Goal: Task Accomplishment & Management: Complete application form

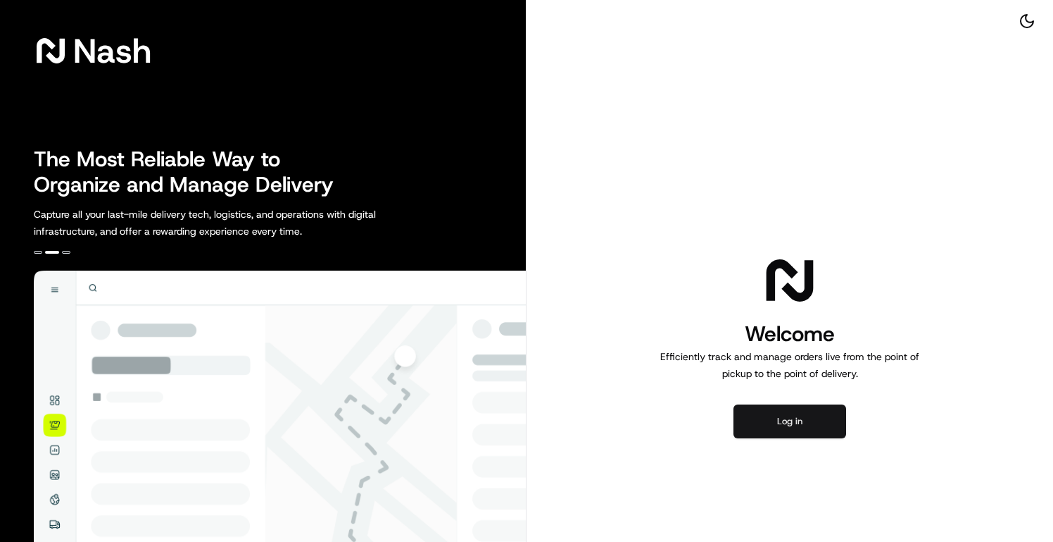
click at [754, 424] on button "Log in" at bounding box center [790, 421] width 113 height 34
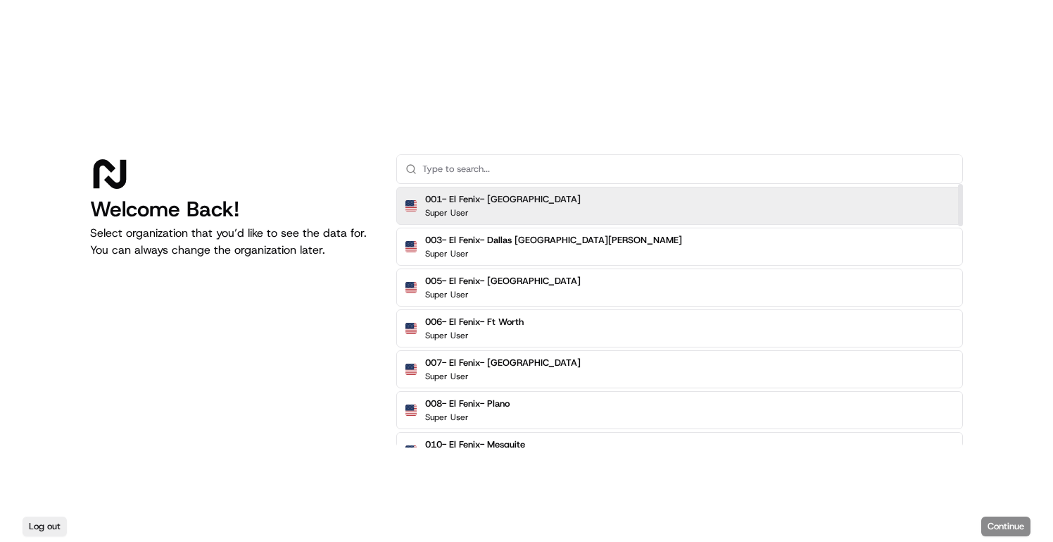
click at [582, 173] on input "text" at bounding box center [689, 169] width 532 height 28
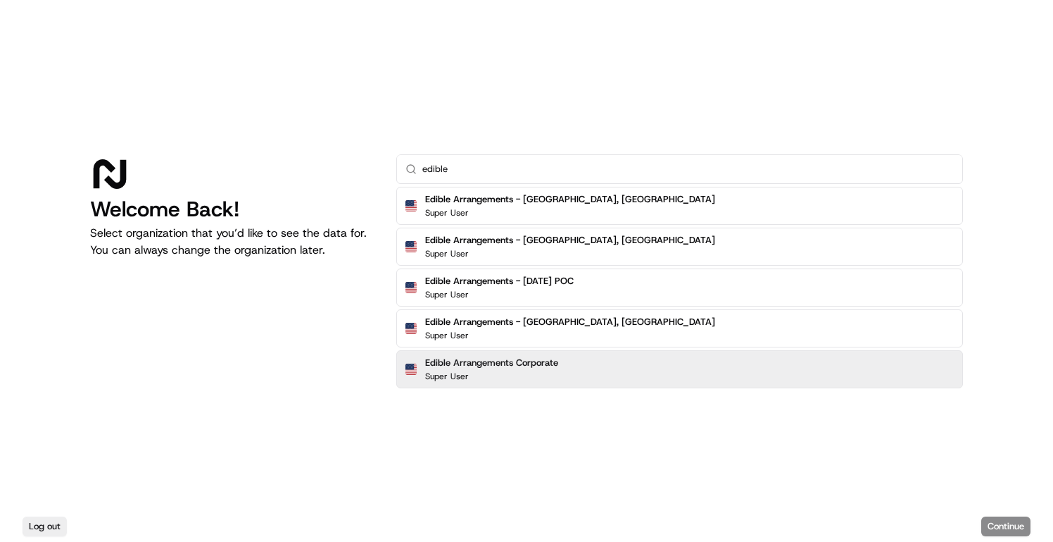
type input "edible"
click at [458, 363] on h2 "Edible Arrangements Corporate" at bounding box center [491, 362] width 133 height 13
click at [996, 522] on button "Continue" at bounding box center [1006, 526] width 49 height 20
